Goal: Information Seeking & Learning: Find specific fact

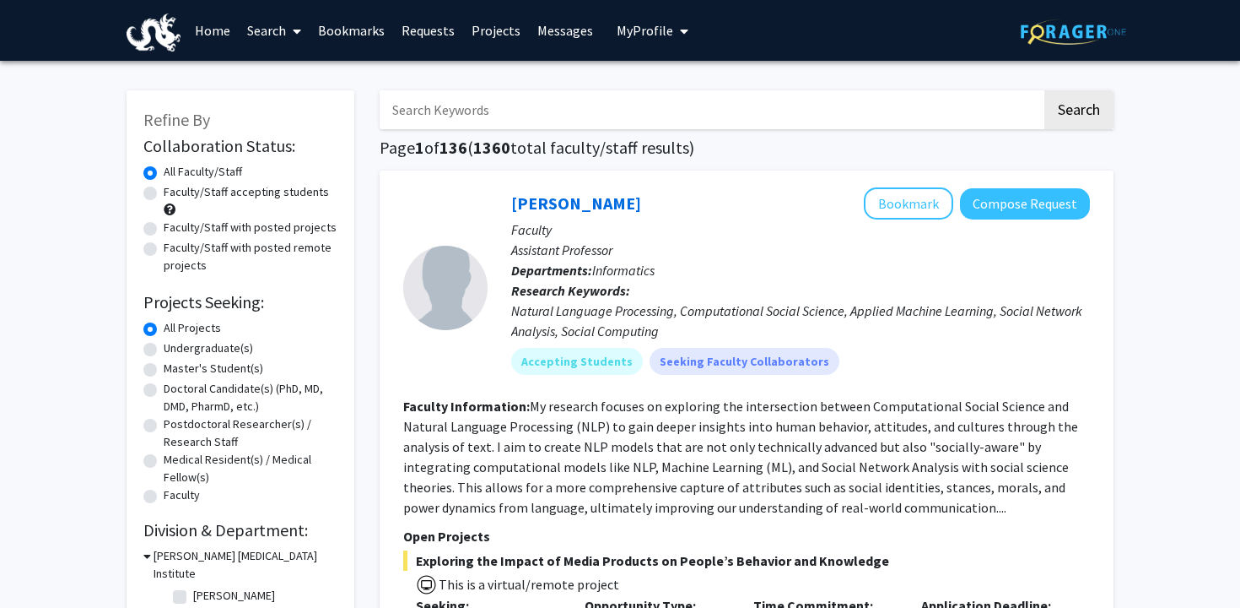
click at [559, 121] on input "Search Keywords" at bounding box center [711, 109] width 662 height 39
click at [1045, 90] on button "Search" at bounding box center [1079, 109] width 69 height 39
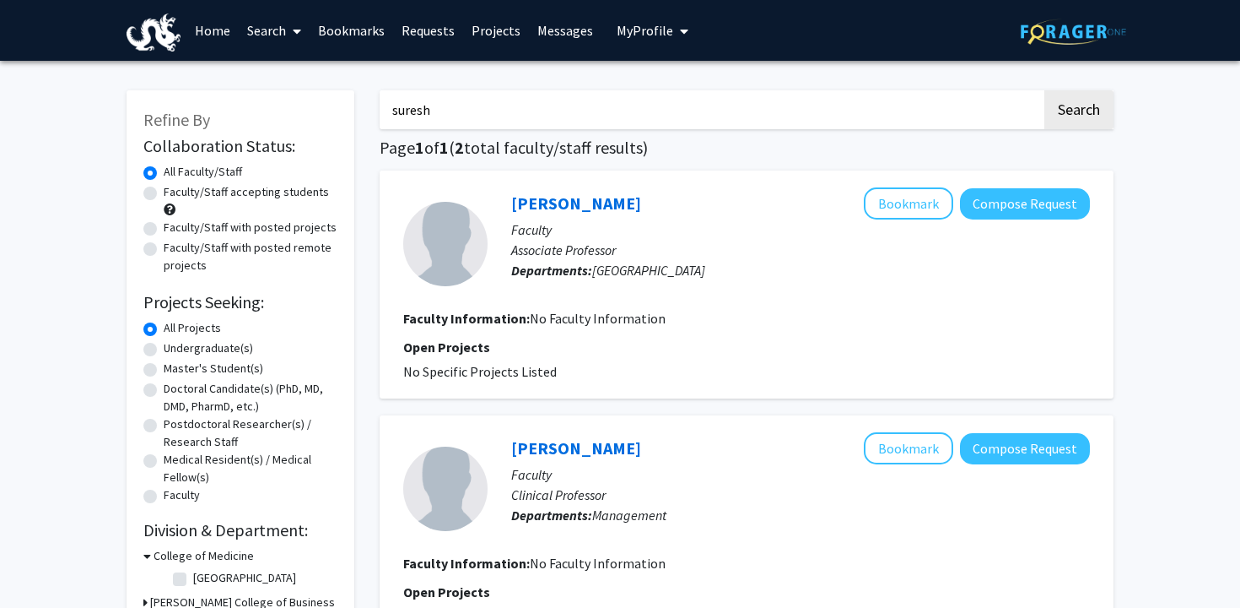
click at [1045, 90] on button "Search" at bounding box center [1079, 109] width 69 height 39
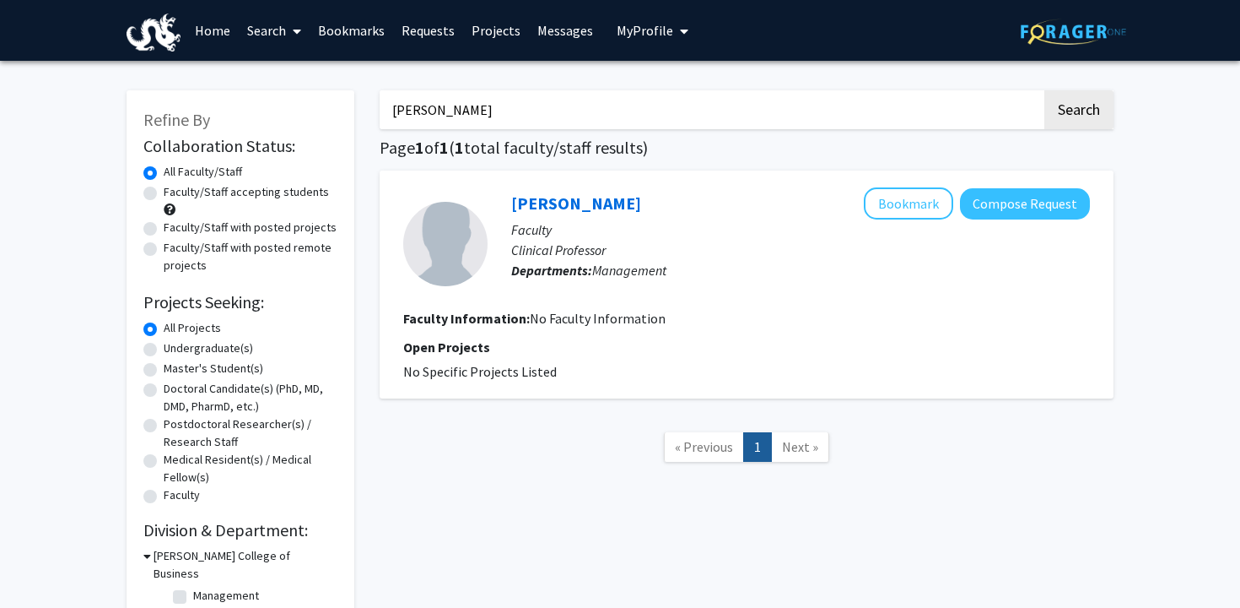
click at [1045, 90] on button "Search" at bounding box center [1079, 109] width 69 height 39
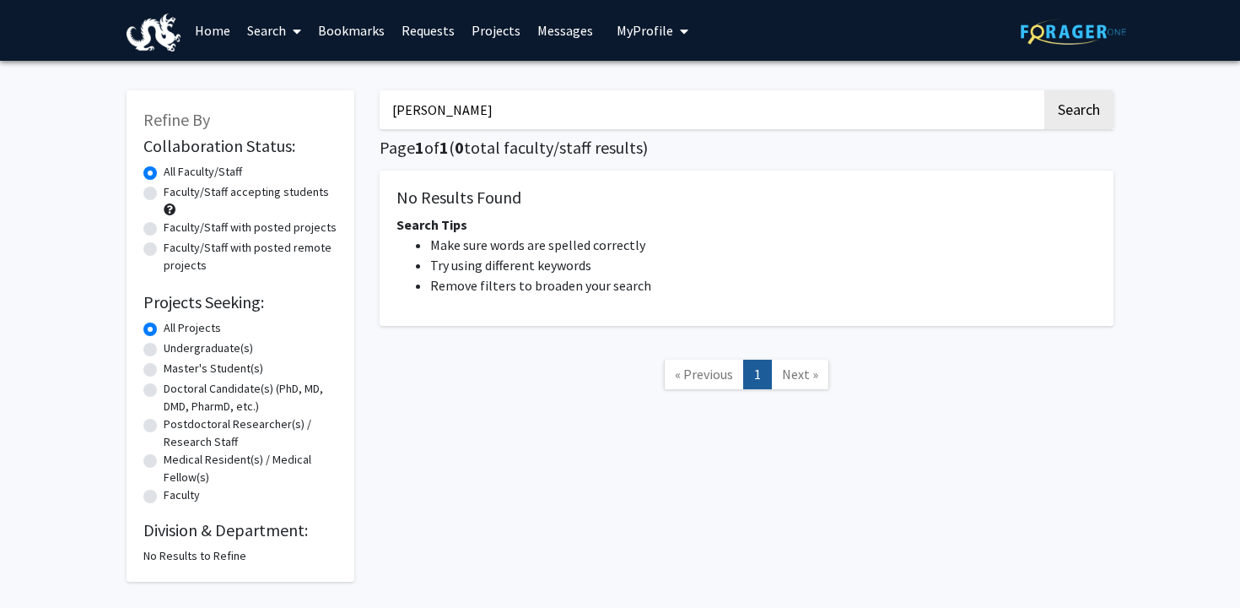
click at [1045, 90] on button "Search" at bounding box center [1079, 109] width 69 height 39
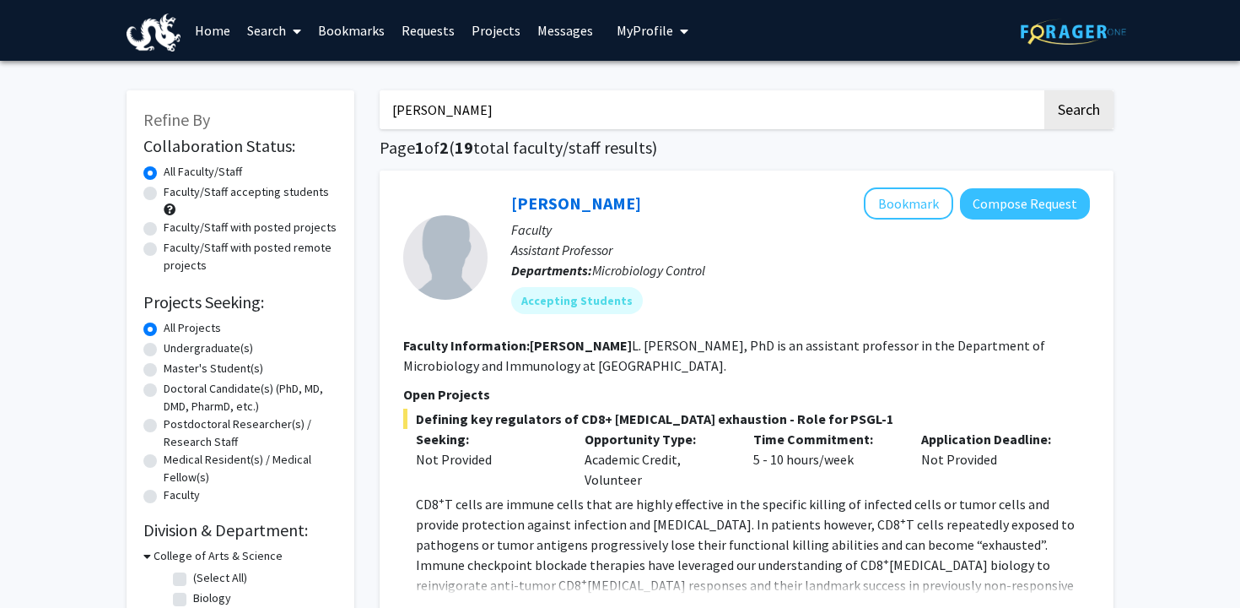
type input "[PERSON_NAME]"
click at [1045, 90] on button "Search" at bounding box center [1079, 109] width 69 height 39
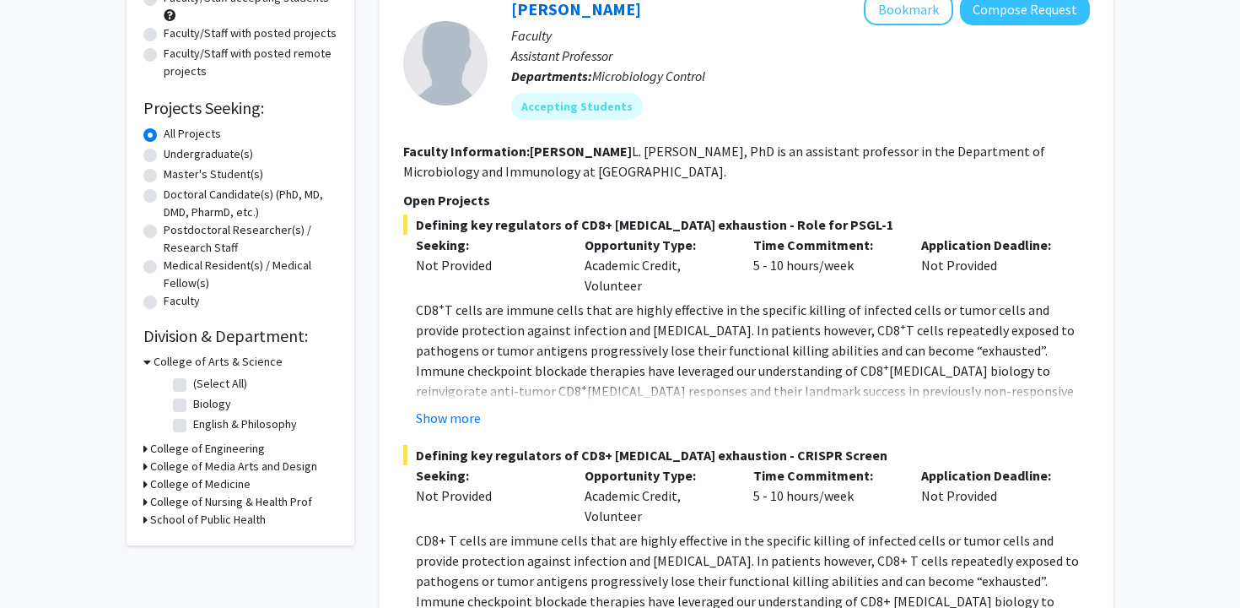
scroll to position [196, 0]
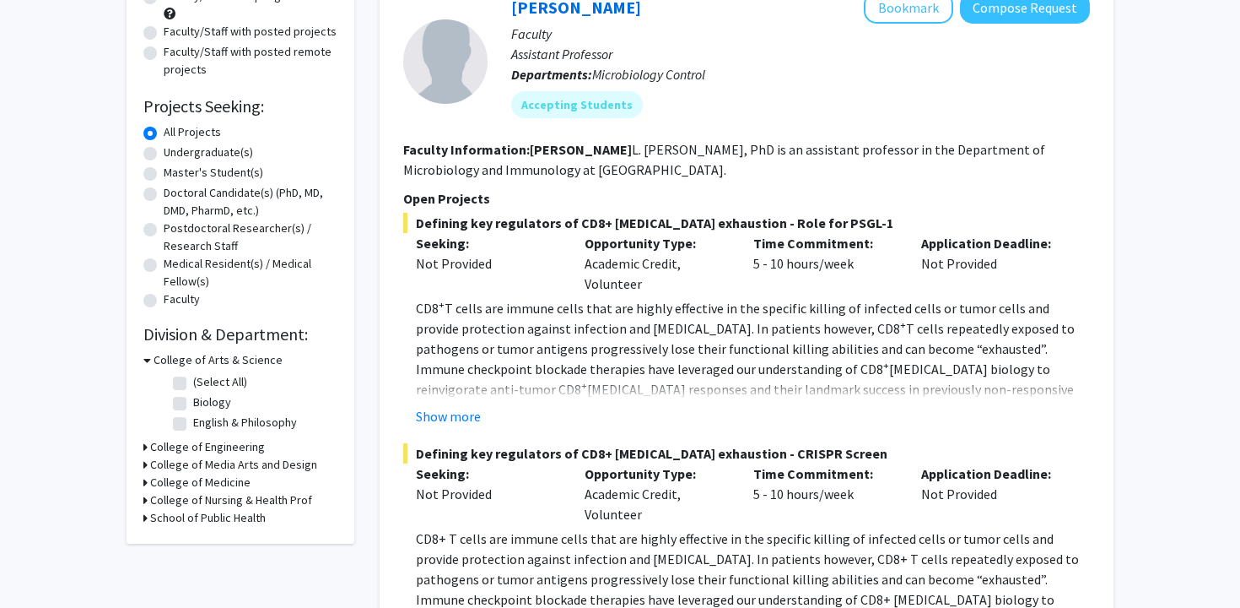
click at [197, 449] on h3 "College of Engineering" at bounding box center [207, 447] width 115 height 18
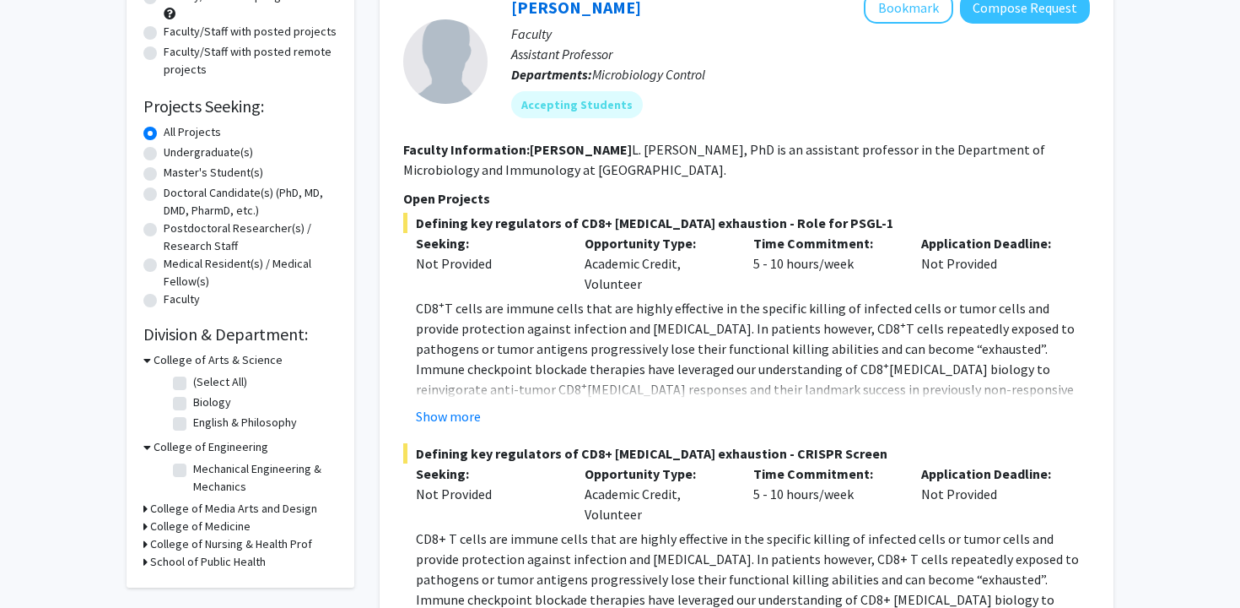
click at [197, 449] on h3 "College of Engineering" at bounding box center [211, 447] width 115 height 18
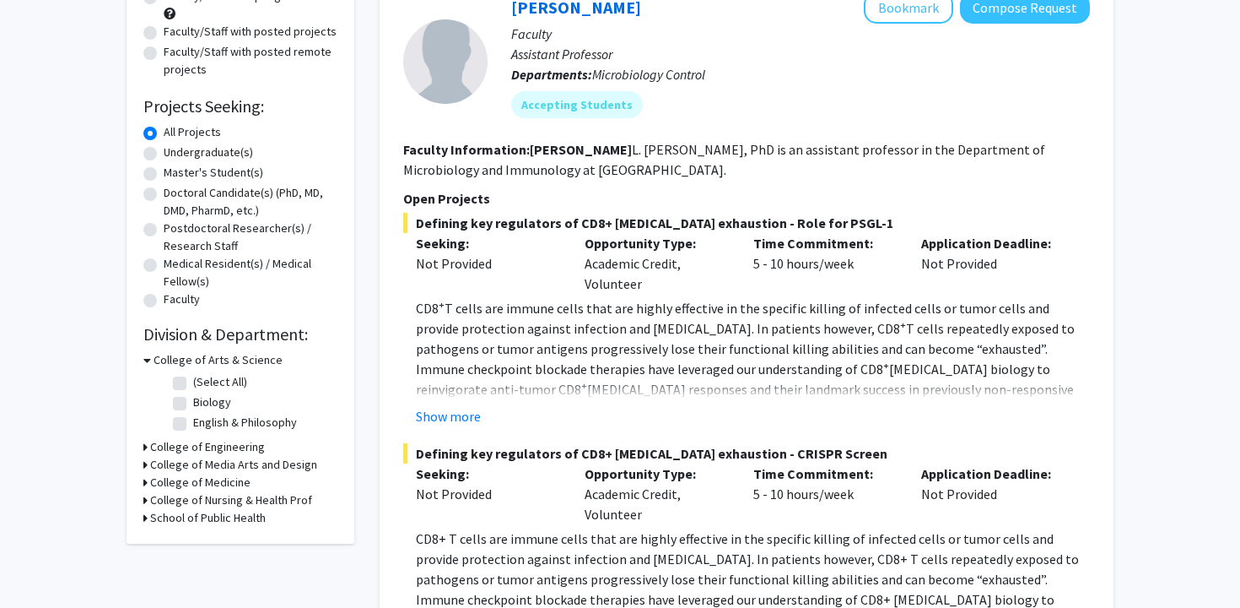
click at [197, 479] on h3 "College of Medicine" at bounding box center [200, 482] width 100 height 18
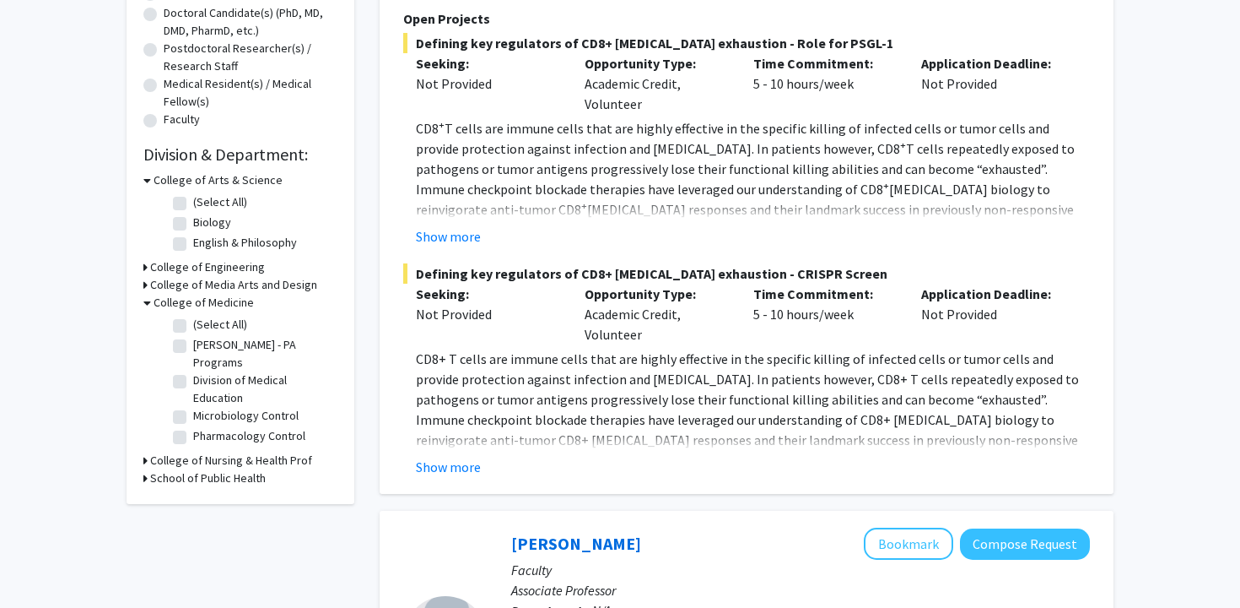
scroll to position [380, 0]
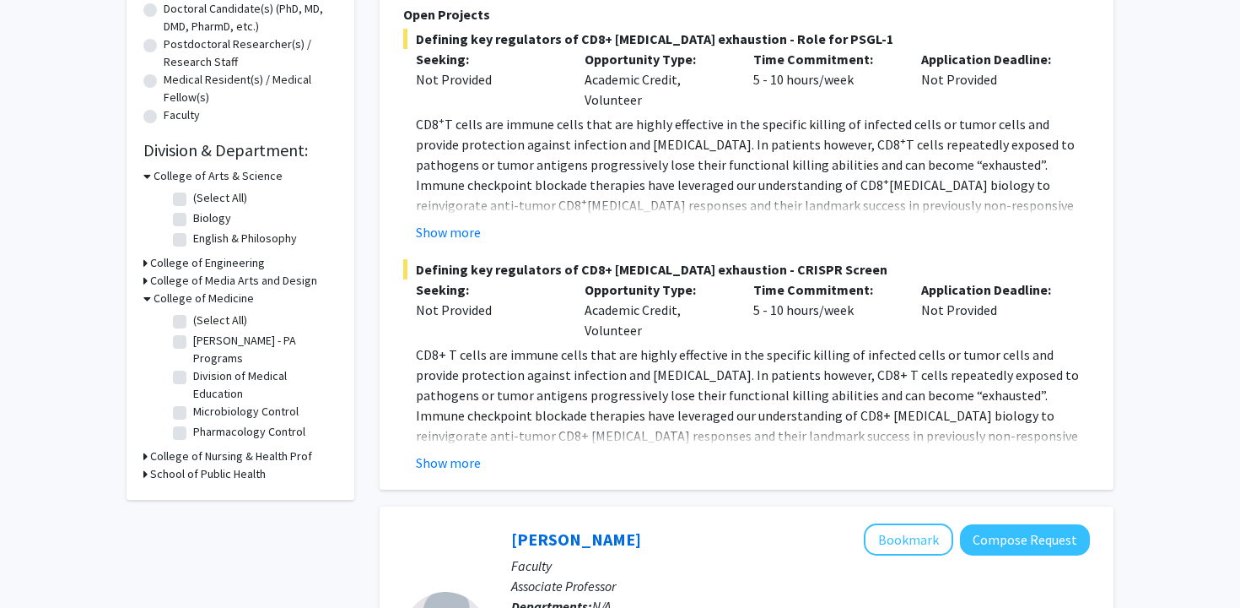
click at [192, 402] on fg-checkbox "Microbiology Control Microbiology Control" at bounding box center [253, 412] width 160 height 20
click at [187, 402] on fg-checkbox "Microbiology Control Microbiology Control" at bounding box center [253, 412] width 160 height 20
click at [193, 402] on label "Microbiology Control" at bounding box center [245, 411] width 105 height 18
click at [193, 402] on input "Microbiology Control" at bounding box center [198, 407] width 11 height 11
checkbox input "true"
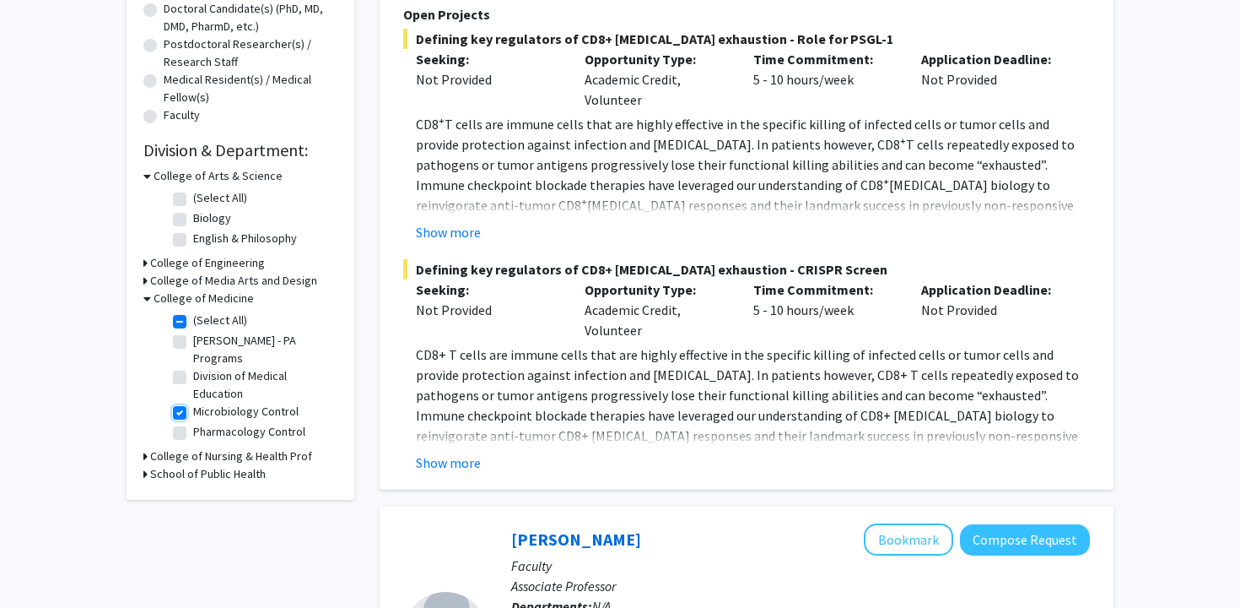
checkbox input "true"
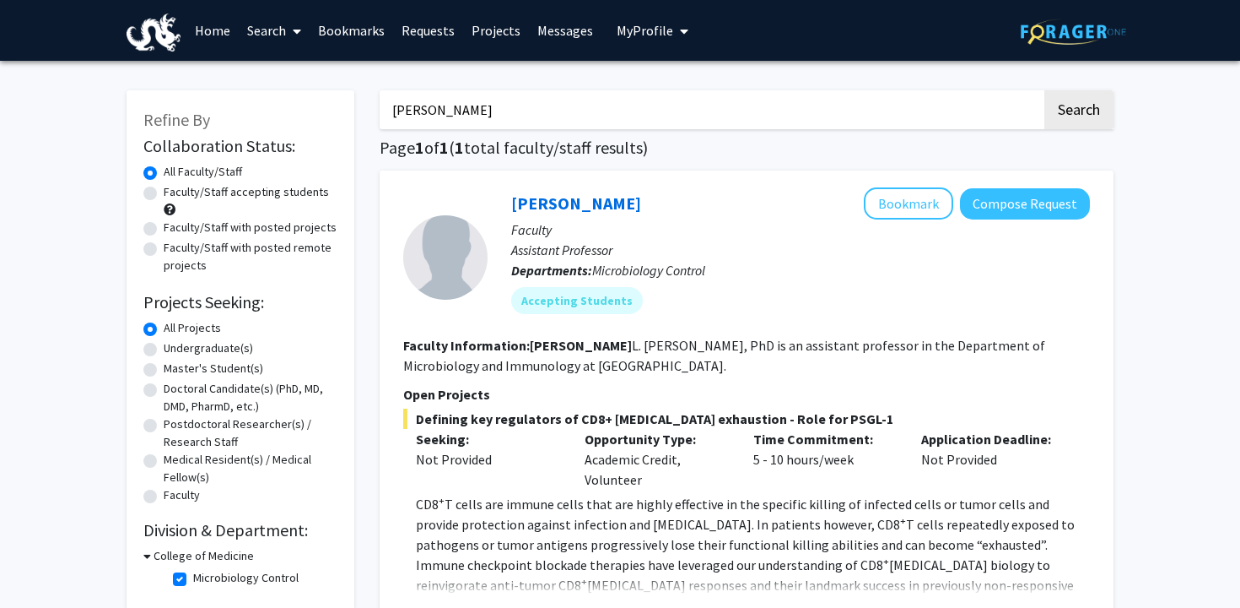
click at [527, 121] on input "[PERSON_NAME]" at bounding box center [711, 109] width 662 height 39
click at [481, 120] on input "[PERSON_NAME]" at bounding box center [711, 109] width 662 height 39
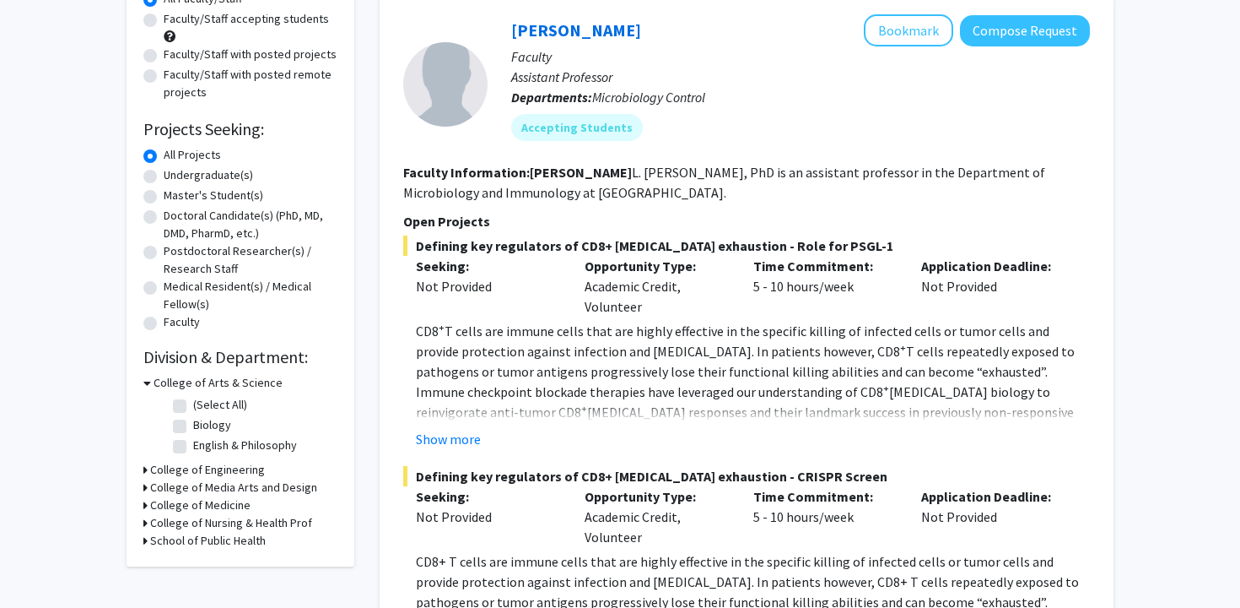
scroll to position [174, 0]
click at [165, 384] on h3 "College of Arts & Science" at bounding box center [218, 382] width 129 height 18
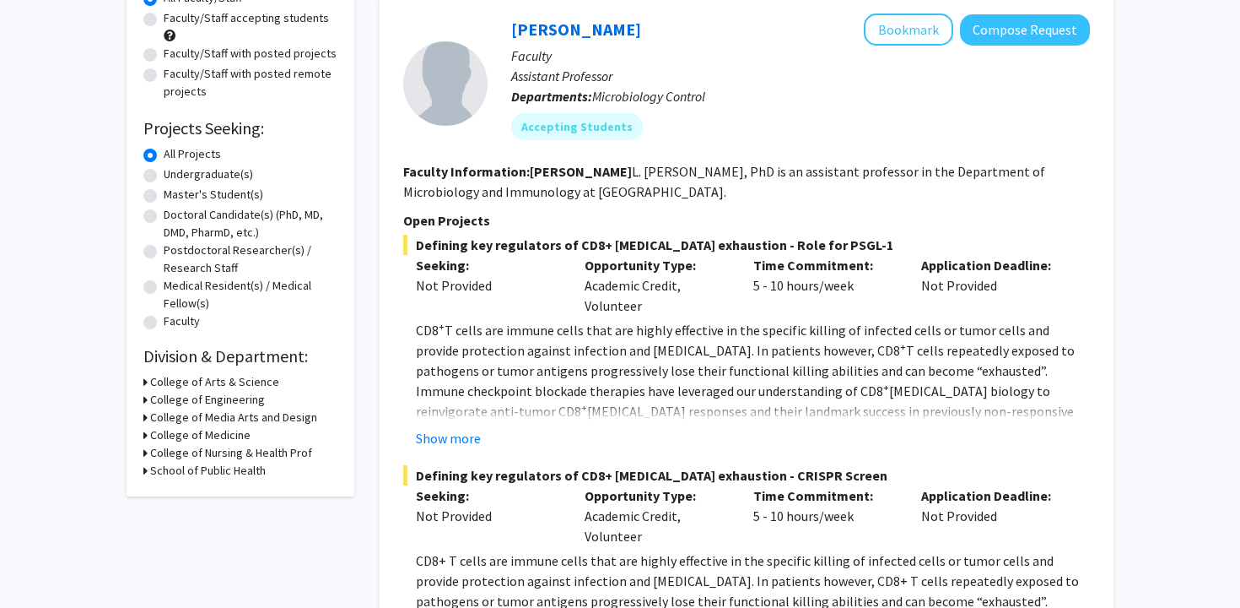
click at [165, 384] on h3 "College of Arts & Science" at bounding box center [214, 382] width 129 height 18
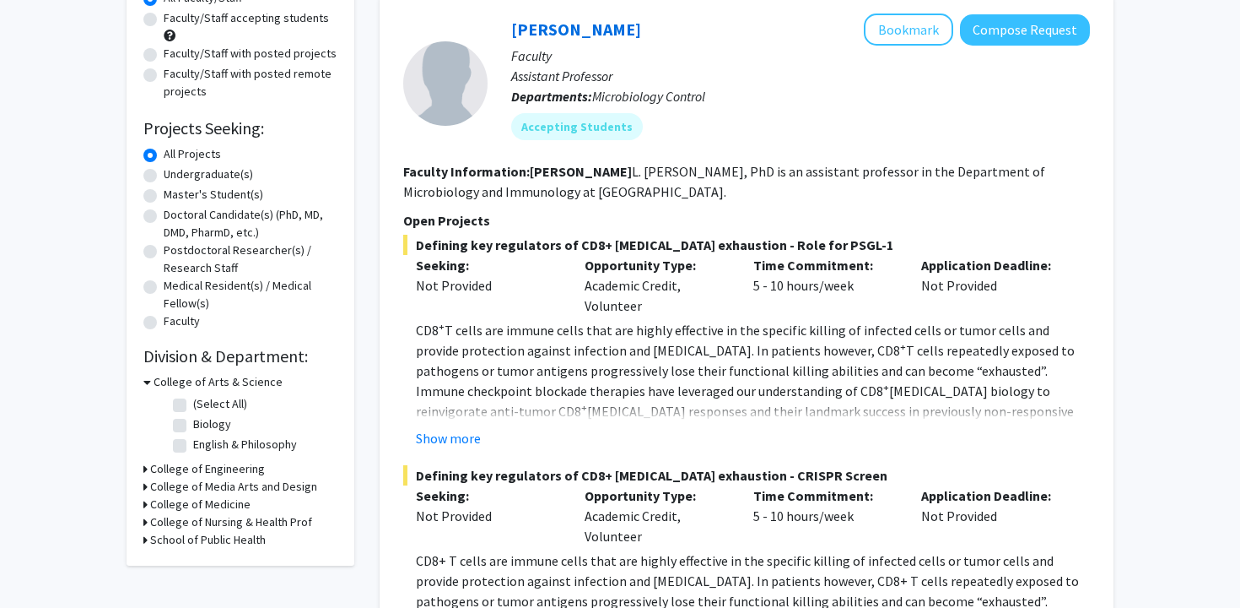
click at [193, 405] on label "(Select All)" at bounding box center [220, 404] width 54 height 18
click at [193, 405] on input "(Select All)" at bounding box center [198, 400] width 11 height 11
checkbox input "true"
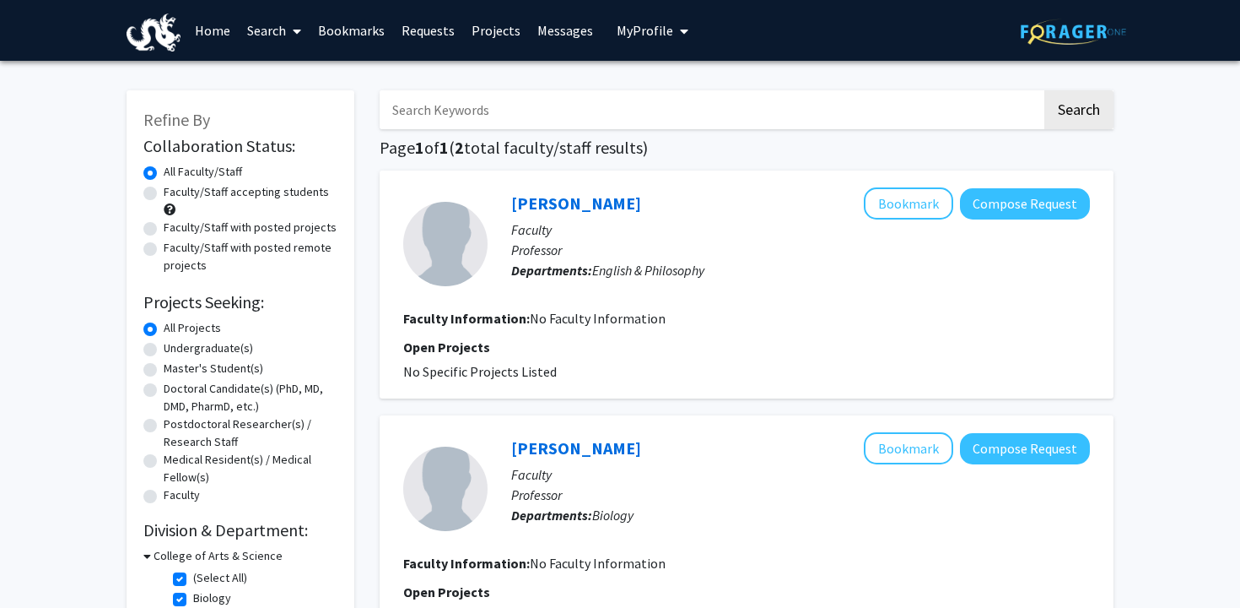
scroll to position [222, 0]
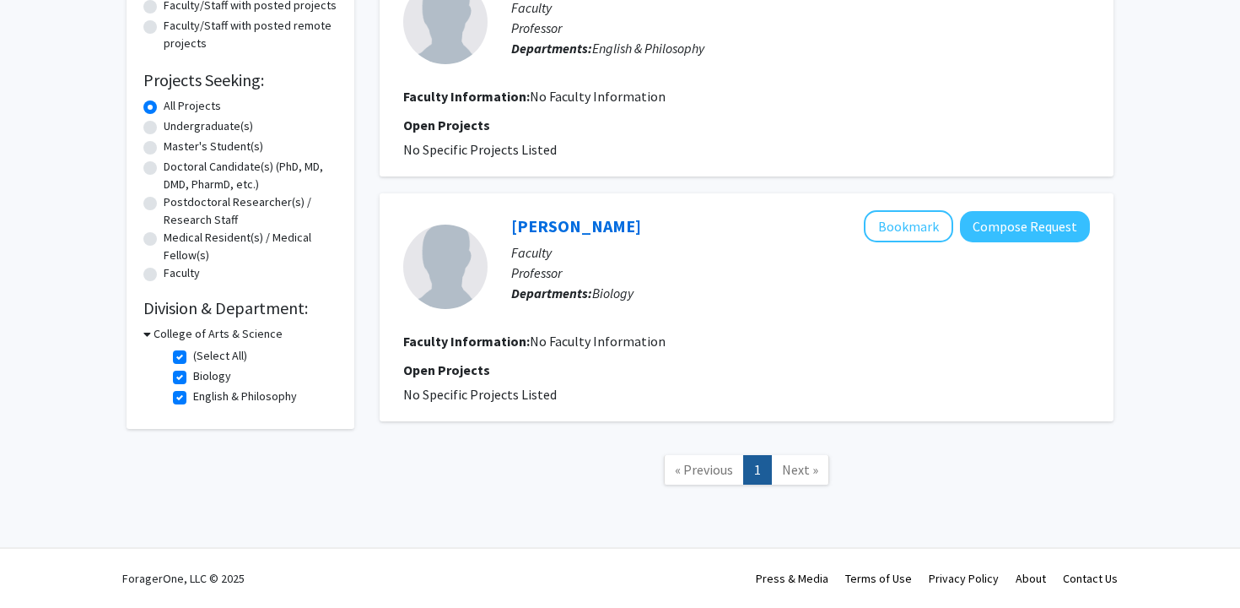
click at [815, 479] on link "Next »" at bounding box center [800, 470] width 58 height 30
click at [194, 334] on h3 "College of Arts & Science" at bounding box center [218, 334] width 129 height 18
click at [180, 337] on h3 "College of Arts & Science" at bounding box center [214, 334] width 129 height 18
click at [704, 476] on span "« Previous" at bounding box center [704, 469] width 58 height 17
